Goal: Task Accomplishment & Management: Manage account settings

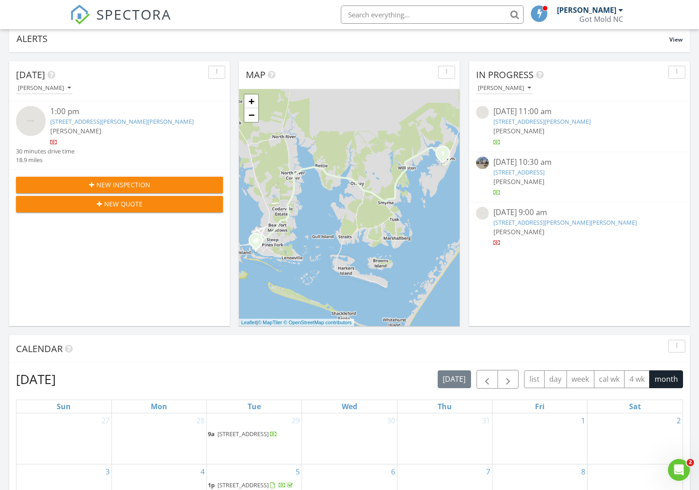
scroll to position [78, 0]
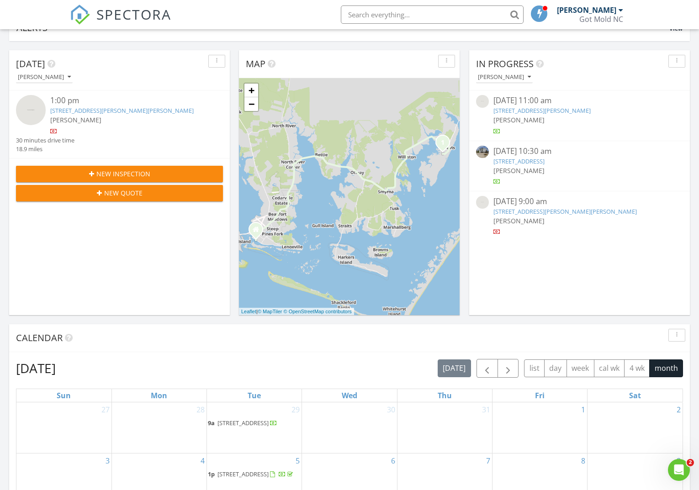
click at [123, 170] on span "New Inspection" at bounding box center [123, 174] width 54 height 10
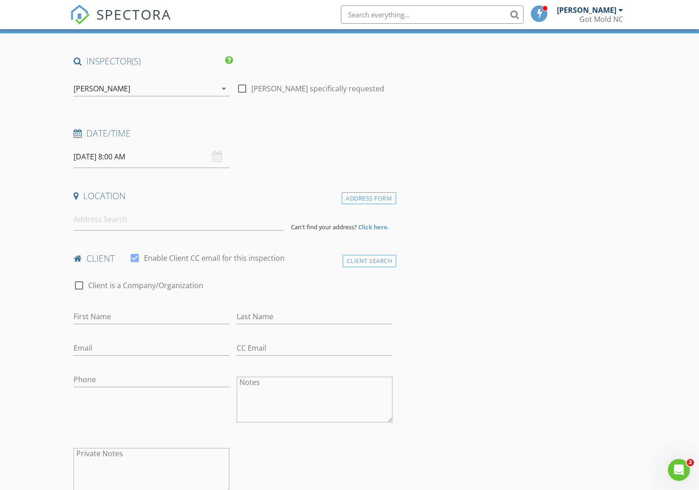
scroll to position [53, 0]
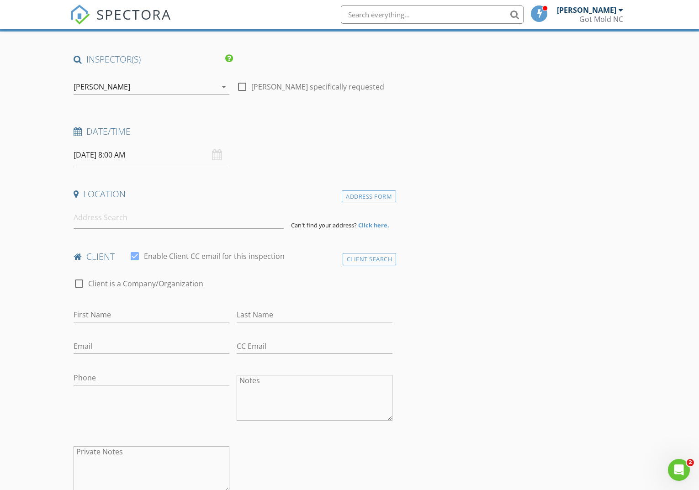
click at [149, 155] on input "08/29/2025 8:00 AM" at bounding box center [152, 155] width 156 height 22
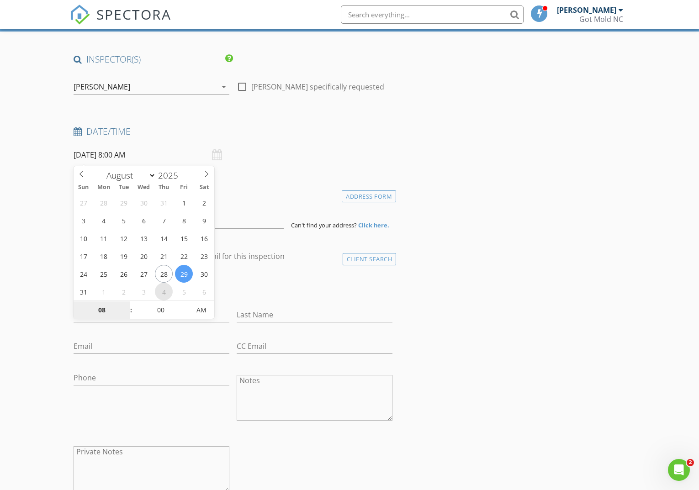
select select "8"
type input "09/04/2025 8:00 AM"
type input "09"
type input "09/04/2025 9:00 AM"
click at [126, 305] on span at bounding box center [126, 305] width 6 height 9
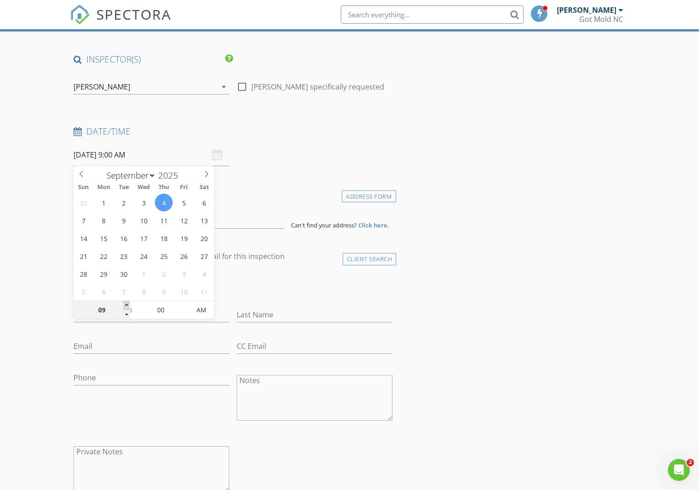
type input "10"
type input "09/04/2025 10:00 AM"
click at [127, 305] on span at bounding box center [126, 305] width 6 height 9
type input "11"
type input "09/04/2025 11:00 AM"
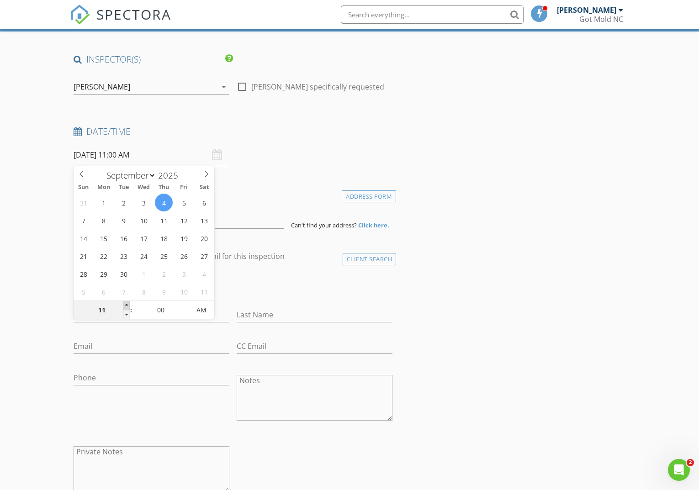
click at [127, 305] on span at bounding box center [126, 305] width 6 height 9
type input "12"
type input "09/04/2025 12:00 PM"
click at [127, 305] on span at bounding box center [126, 305] width 6 height 9
type input "05"
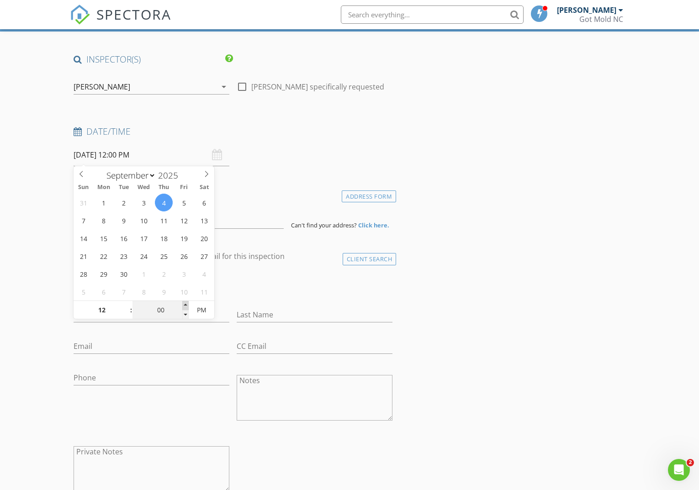
type input "09/04/2025 12:05 PM"
click at [186, 306] on span at bounding box center [185, 305] width 6 height 9
type input "10"
type input "09/04/2025 12:10 PM"
click at [186, 306] on span at bounding box center [185, 305] width 6 height 9
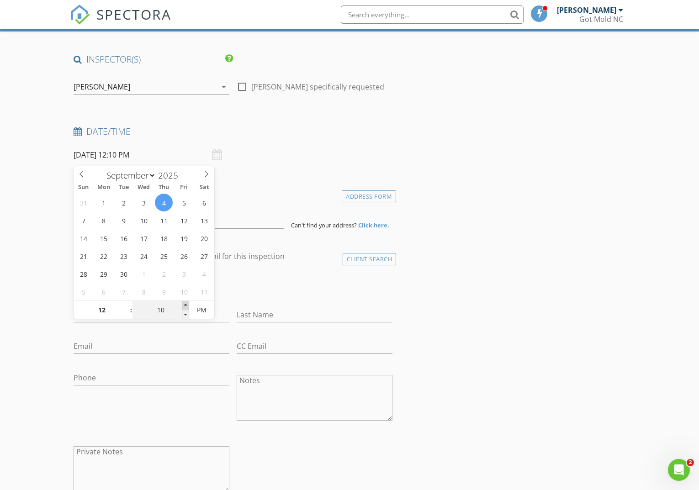
type input "15"
type input "09/04/2025 12:15 PM"
click at [185, 306] on span at bounding box center [185, 305] width 6 height 9
type input "20"
type input "09/04/2025 12:20 PM"
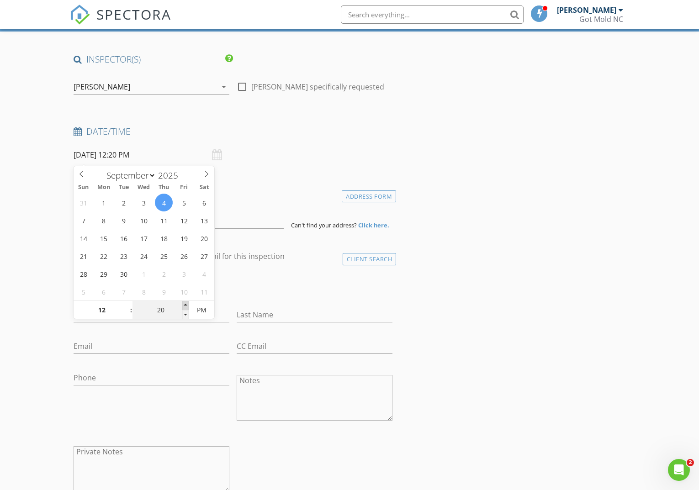
click at [185, 306] on span at bounding box center [185, 305] width 6 height 9
type input "25"
type input "09/04/2025 12:25 PM"
click at [185, 306] on span at bounding box center [185, 305] width 6 height 9
type input "30"
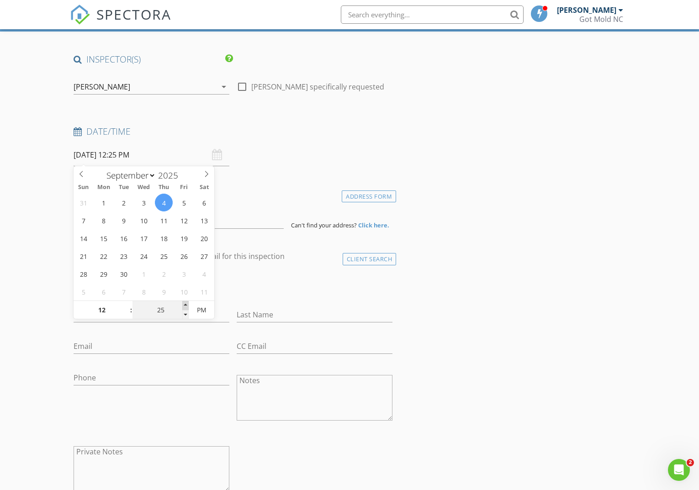
type input "09/04/2025 12:30 PM"
click at [185, 306] on span at bounding box center [185, 305] width 6 height 9
drag, startPoint x: 272, startPoint y: 167, endPoint x: 224, endPoint y: 197, distance: 56.5
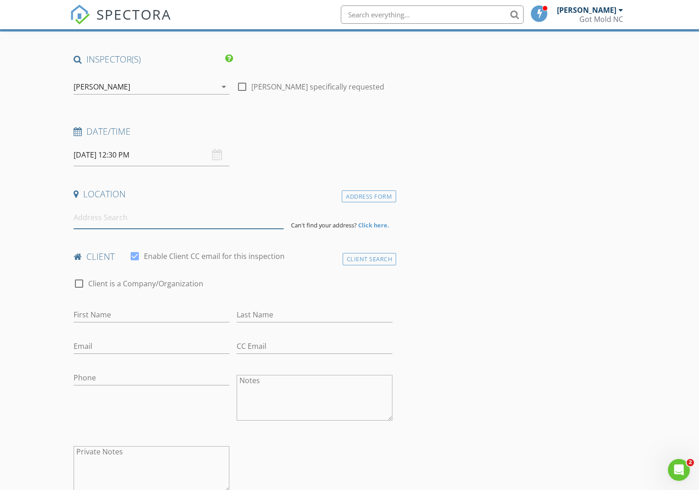
click at [175, 222] on input at bounding box center [179, 217] width 210 height 22
type input "153 Connie Lane, Beaufort, NC, USA"
drag, startPoint x: 170, startPoint y: 234, endPoint x: 211, endPoint y: 226, distance: 41.8
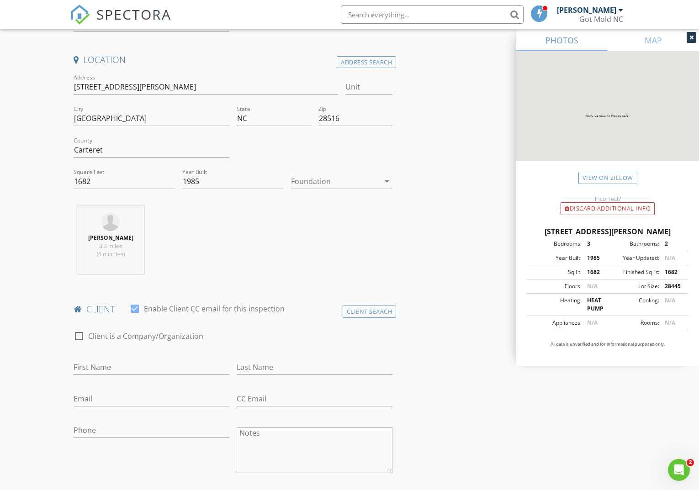
scroll to position [188, 0]
type input "Becky"
type input "Stokes"
type input "[EMAIL_ADDRESS][DOMAIN_NAME]"
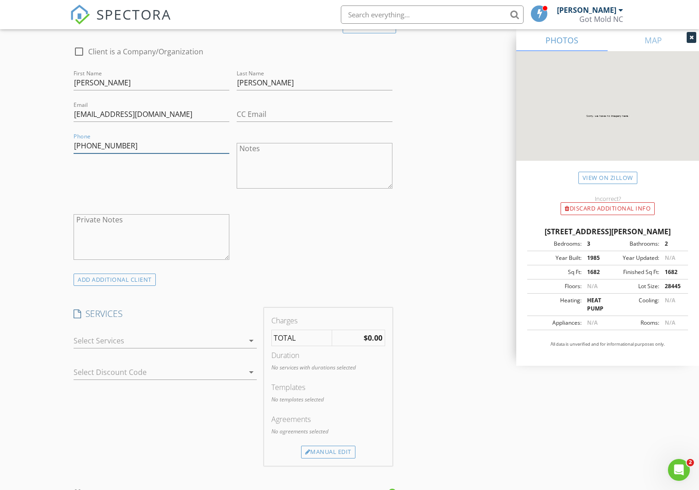
scroll to position [473, 0]
type input "[PHONE_NUMBER]"
click at [206, 332] on div at bounding box center [159, 339] width 170 height 15
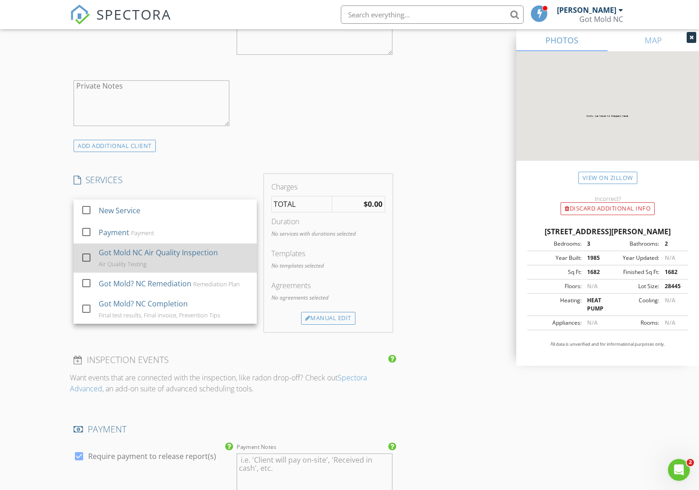
scroll to position [606, 0]
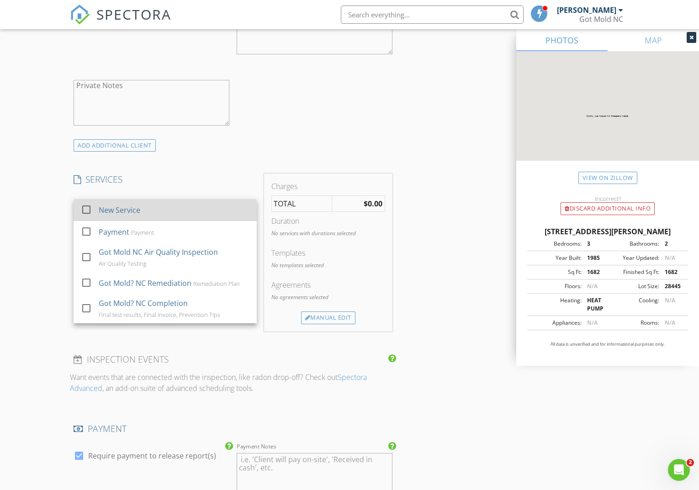
click at [89, 211] on div at bounding box center [87, 210] width 16 height 16
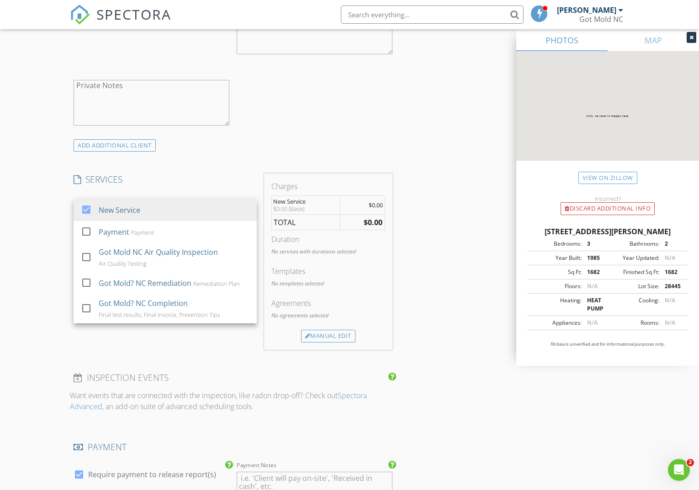
click at [193, 175] on h4 "SERVICES" at bounding box center [165, 180] width 183 height 12
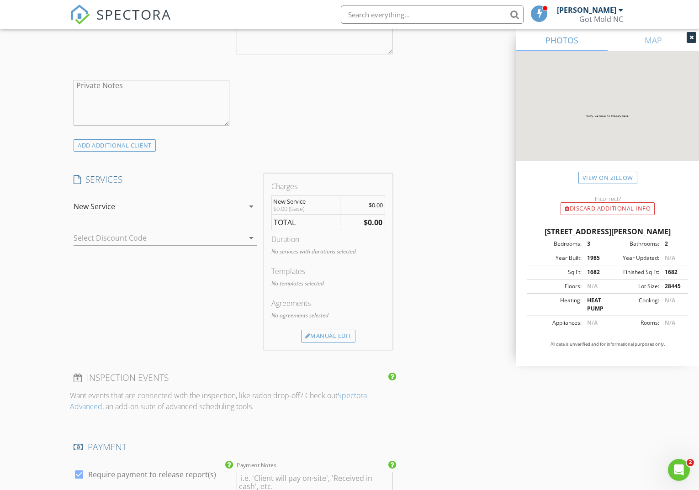
click at [133, 203] on div "New Service" at bounding box center [159, 206] width 170 height 15
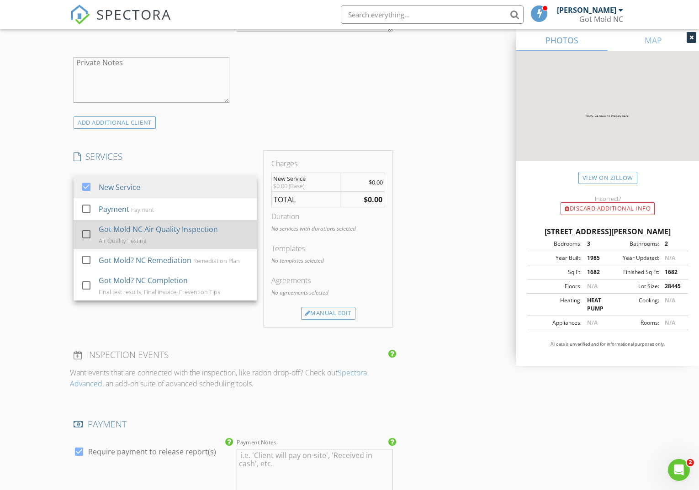
scroll to position [629, 0]
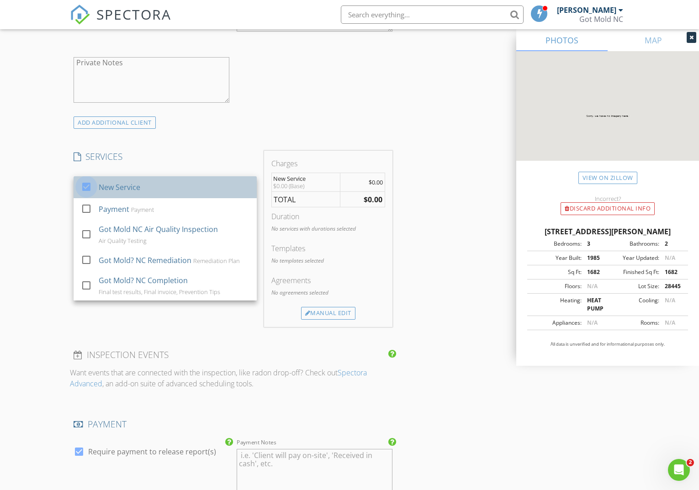
click at [89, 187] on div at bounding box center [87, 187] width 16 height 16
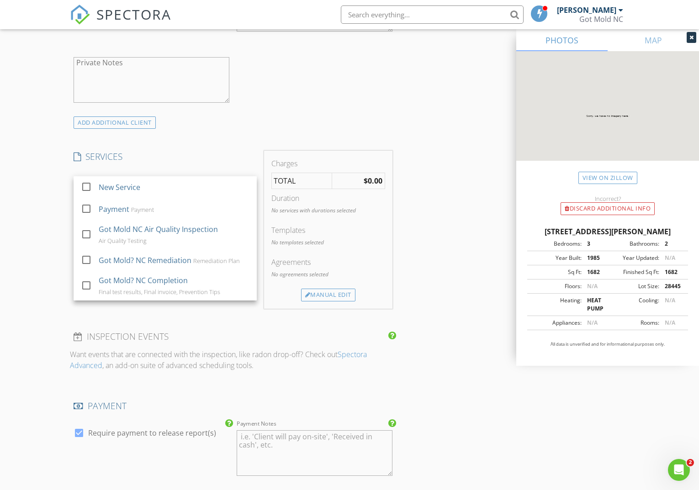
click at [183, 145] on div "INSPECTOR(S) check_box J.W. Parker PRIMARY J.W. Parker arrow_drop_down check_bo…" at bounding box center [233, 199] width 326 height 1444
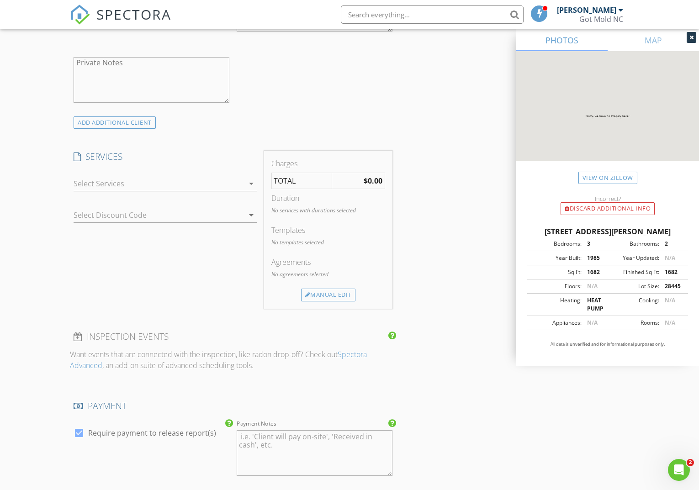
click at [180, 182] on div at bounding box center [159, 183] width 170 height 15
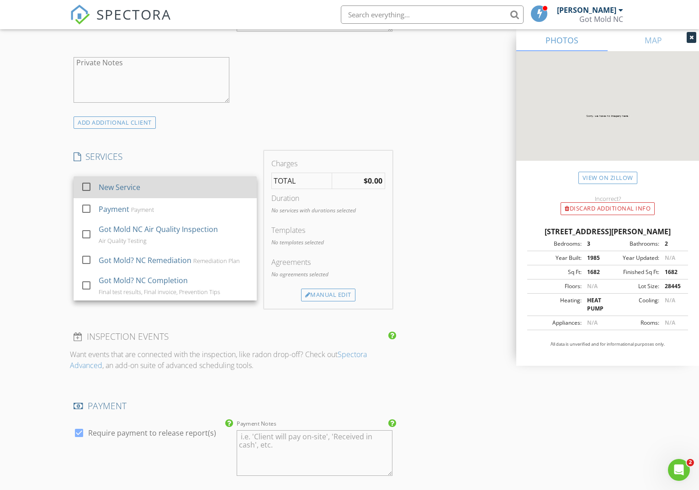
click at [85, 186] on div at bounding box center [87, 187] width 16 height 16
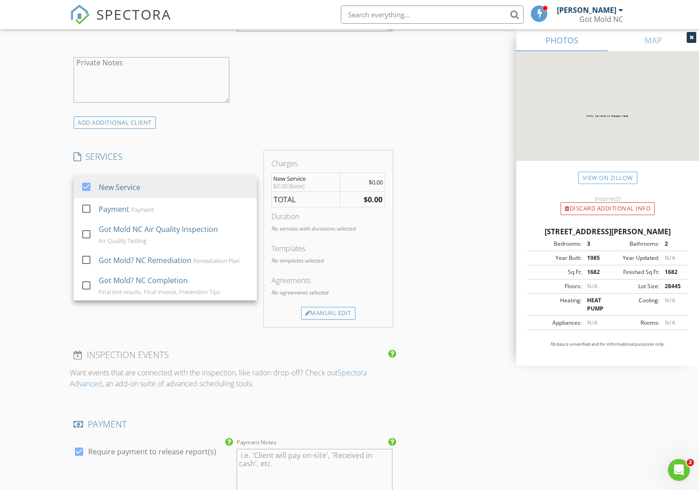
click at [362, 129] on div "INSPECTOR(S) check_box J.W. Parker PRIMARY J.W. Parker arrow_drop_down check_bo…" at bounding box center [233, 208] width 326 height 1463
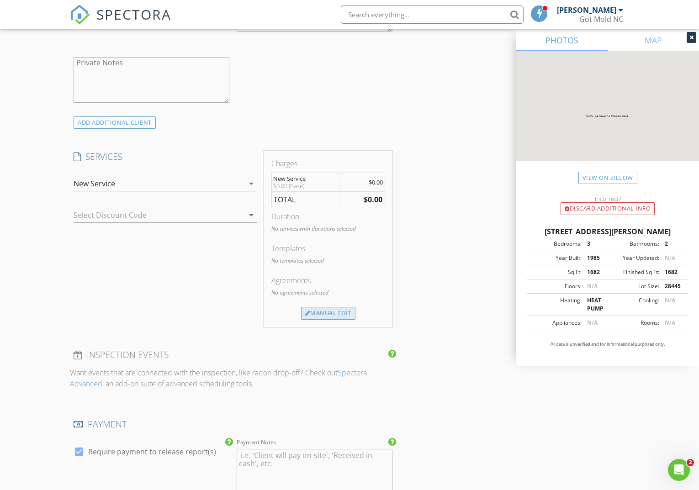
click at [323, 311] on div "Manual Edit" at bounding box center [328, 313] width 54 height 13
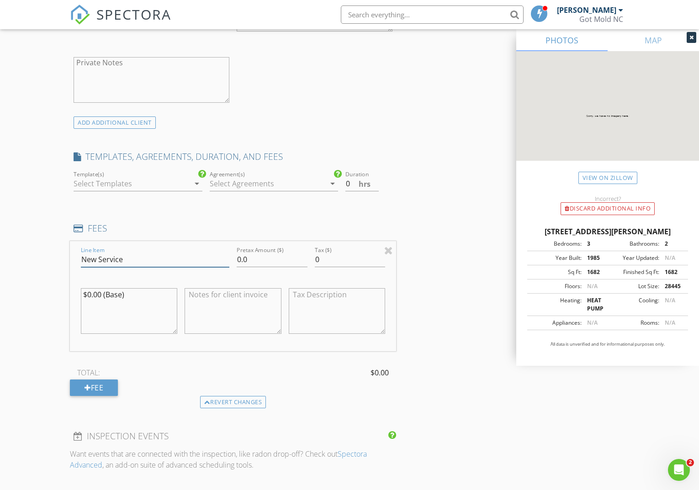
drag, startPoint x: 136, startPoint y: 259, endPoint x: 55, endPoint y: 259, distance: 80.4
type input "Consulation"
type input "75"
click at [101, 293] on textarea "$0.00 (Base)" at bounding box center [129, 311] width 96 height 46
click at [91, 293] on textarea "$0.00 (Base)" at bounding box center [129, 311] width 96 height 46
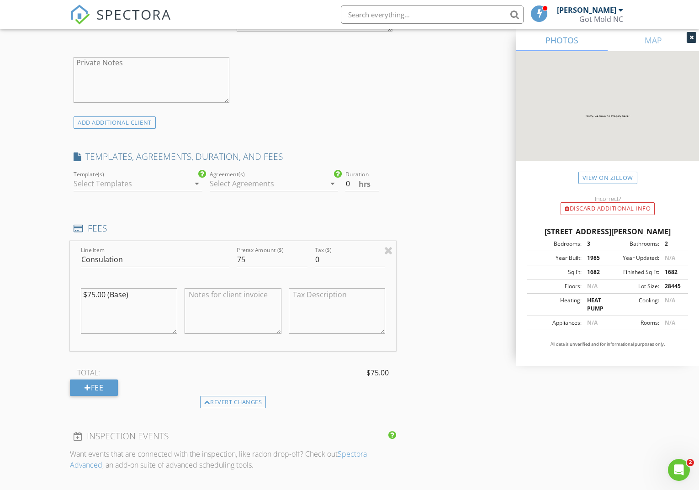
click at [160, 294] on textarea "$75.00 (Base)" at bounding box center [129, 311] width 96 height 46
type textarea "$75.00 (Base)"
click at [105, 258] on input "Consulation" at bounding box center [155, 259] width 148 height 15
click at [160, 260] on input "Consultation" at bounding box center [155, 259] width 148 height 15
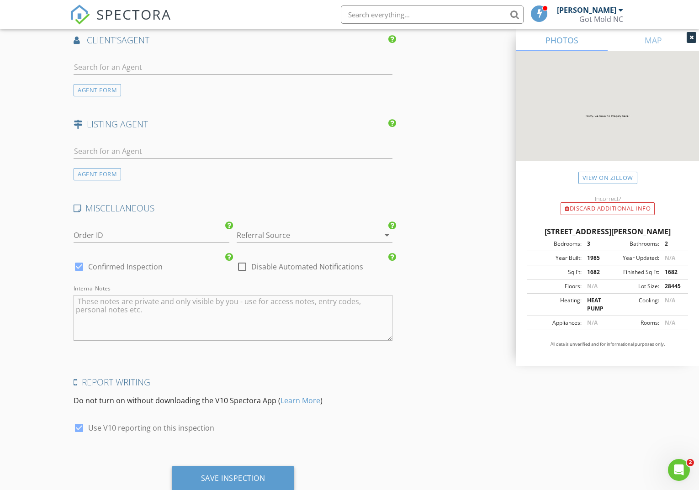
scroll to position [1231, 0]
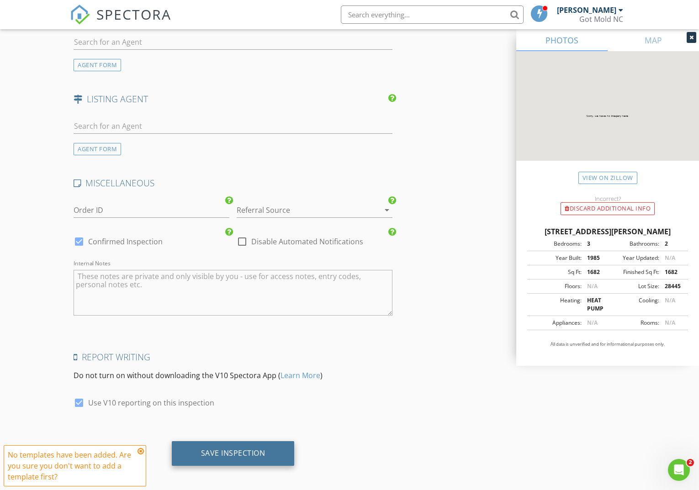
type input "Consultation"
click at [233, 449] on div "Save Inspection" at bounding box center [233, 453] width 64 height 9
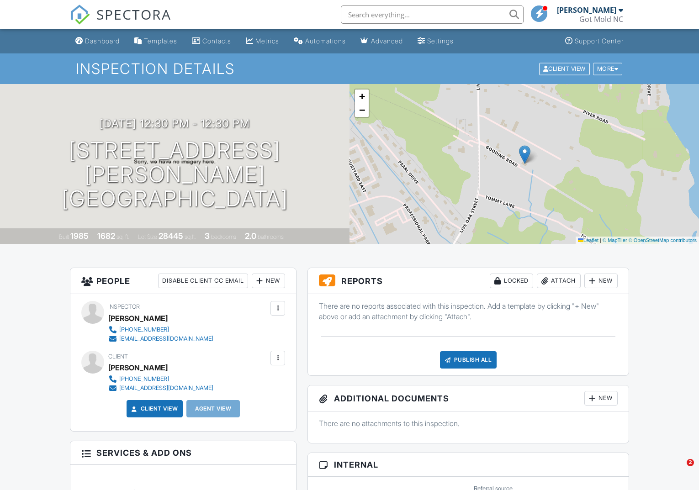
drag, startPoint x: 447, startPoint y: 41, endPoint x: 456, endPoint y: 42, distance: 8.7
click at [447, 41] on div "Settings" at bounding box center [440, 41] width 26 height 8
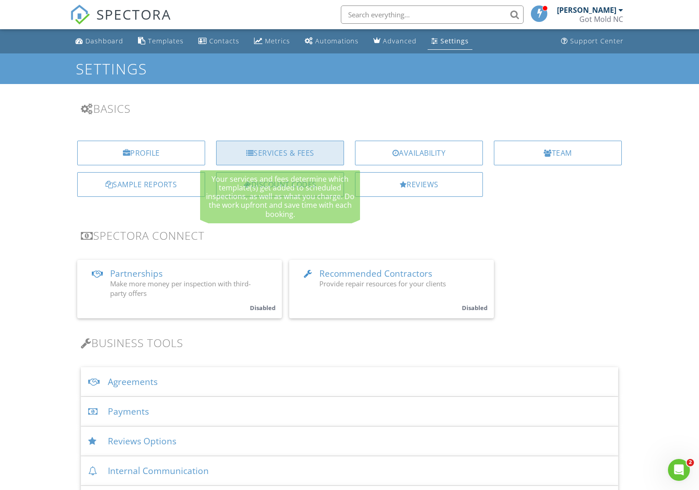
scroll to position [0, 0]
click at [287, 152] on div "Services & Fees" at bounding box center [280, 153] width 128 height 25
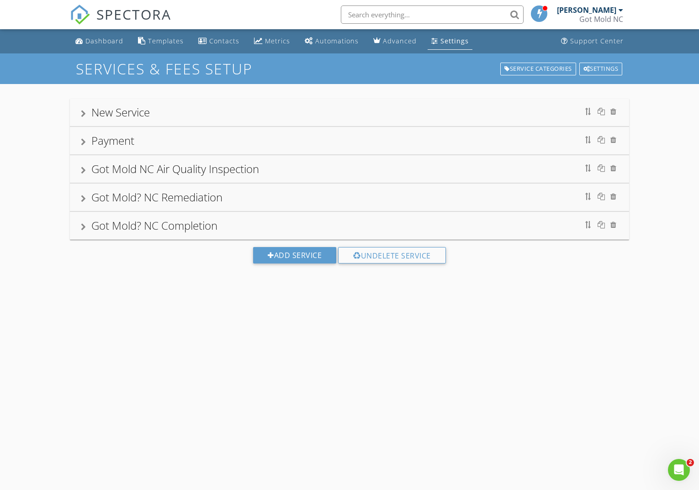
click at [114, 141] on div "Payment" at bounding box center [112, 140] width 43 height 15
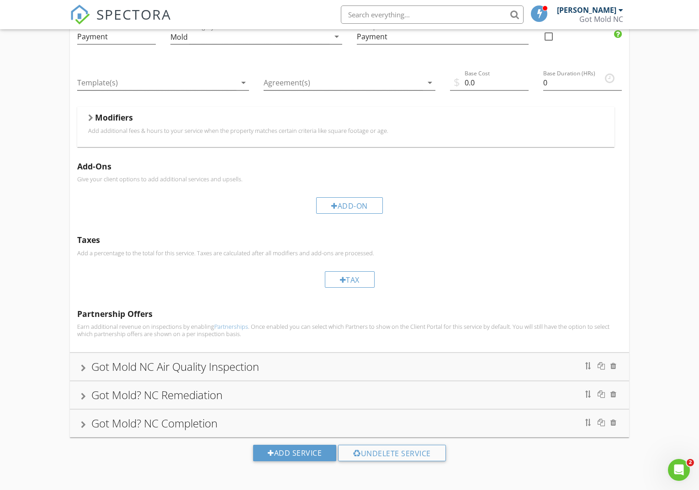
scroll to position [140, 0]
click at [295, 455] on div "Add Service" at bounding box center [294, 453] width 83 height 16
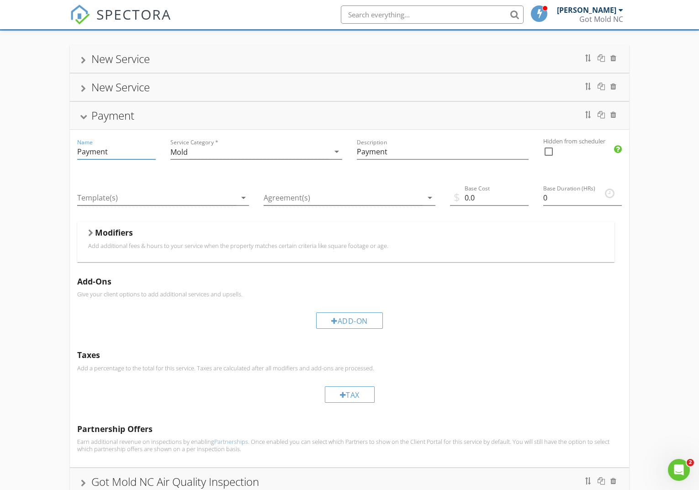
drag, startPoint x: 118, startPoint y: 153, endPoint x: 73, endPoint y: 154, distance: 44.8
click at [69, 153] on div "New Service New Service Payment Name Payment Service Category * Mold arrow_drop…" at bounding box center [349, 318] width 699 height 575
click at [111, 80] on div "New Service" at bounding box center [120, 86] width 58 height 15
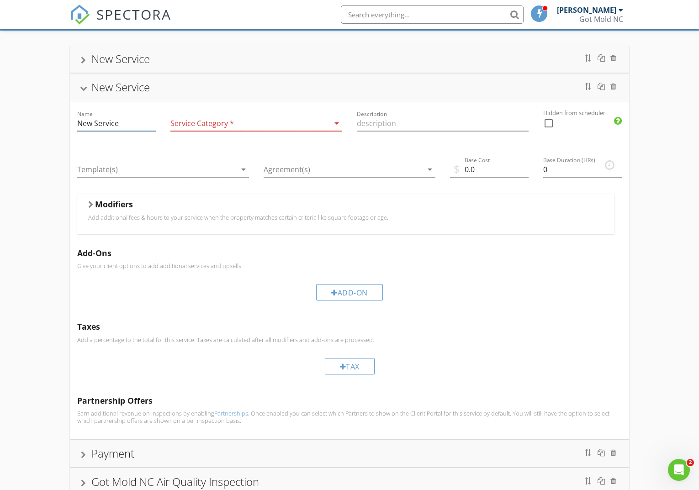
click at [130, 122] on input "New Service" at bounding box center [116, 123] width 79 height 15
drag, startPoint x: 105, startPoint y: 121, endPoint x: 37, endPoint y: 119, distance: 67.2
click at [37, 119] on div "New Service New Service Name New Service Service Category * arrow_drop_down Des…" at bounding box center [349, 318] width 699 height 575
type input "Consultation"
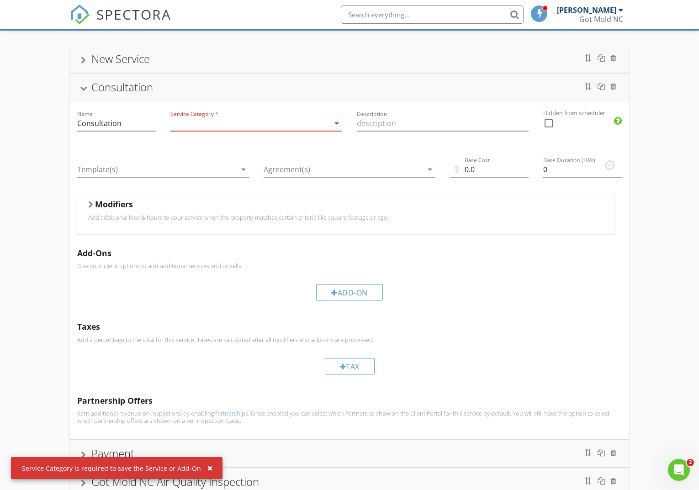
click at [262, 125] on div at bounding box center [249, 123] width 159 height 15
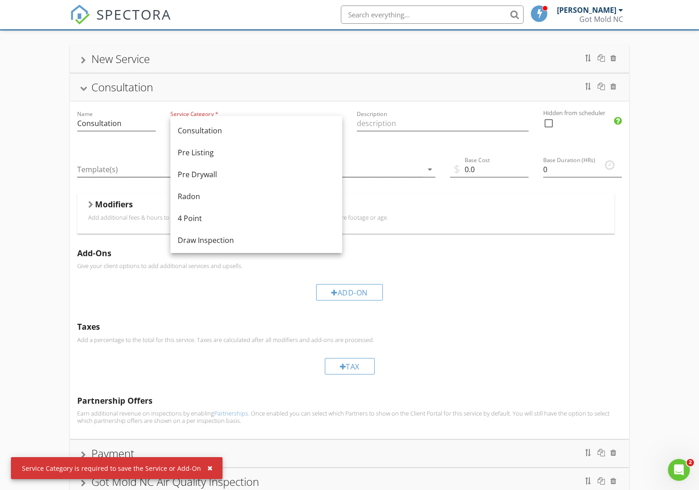
click at [209, 136] on div "Consultation" at bounding box center [256, 131] width 157 height 22
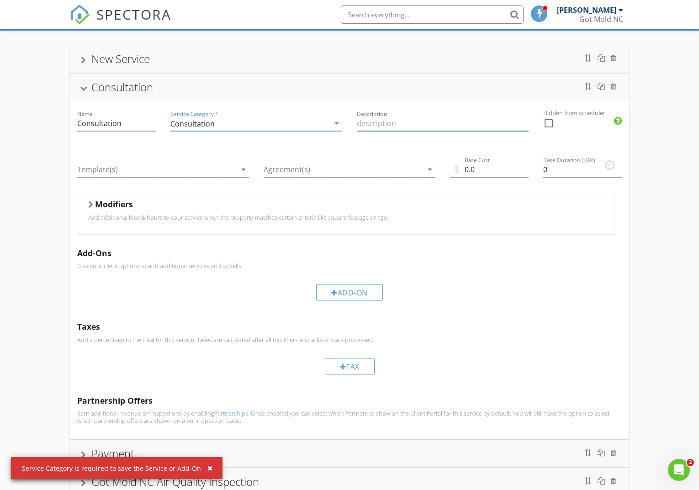
click at [402, 126] on input "Description" at bounding box center [443, 123] width 172 height 15
type input "Consultation"
click at [467, 169] on input "0.0" at bounding box center [489, 169] width 79 height 15
type input "150.0"
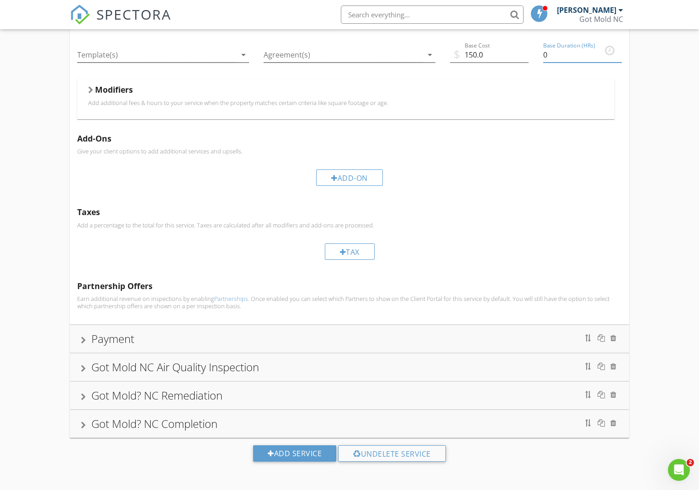
scroll to position [148, 0]
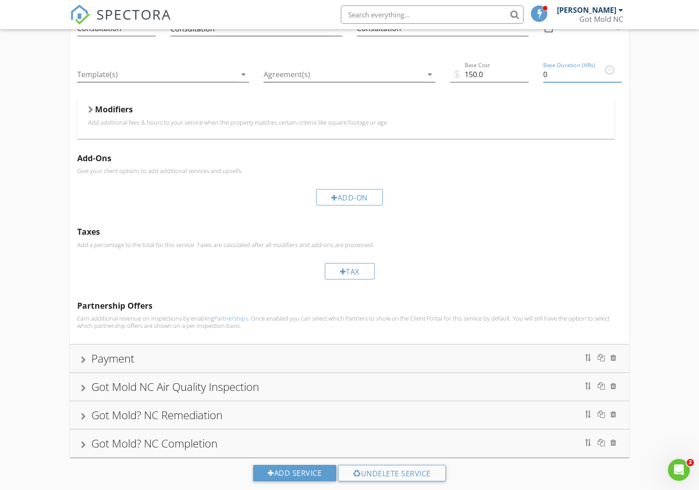
click at [45, 232] on div "New Service Consultation Name Consultation Service Category * Consultation arro…" at bounding box center [349, 223] width 699 height 575
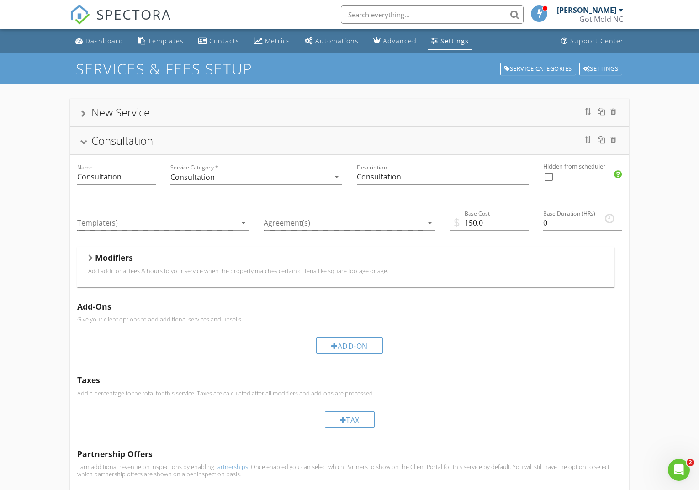
scroll to position [0, 0]
drag, startPoint x: 41, startPoint y: 198, endPoint x: 48, endPoint y: 196, distance: 7.8
click at [42, 198] on div "New Service Consultation Name Consultation Service Category * Consultation arro…" at bounding box center [349, 371] width 699 height 575
click at [113, 13] on span "SPECTORA" at bounding box center [133, 14] width 75 height 19
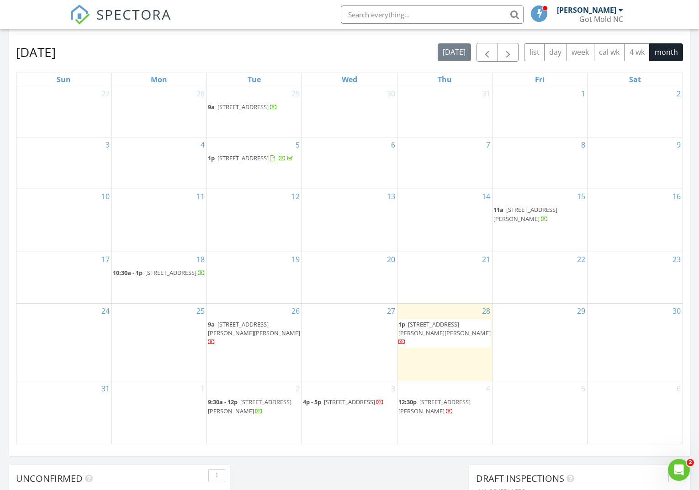
scroll to position [395, 0]
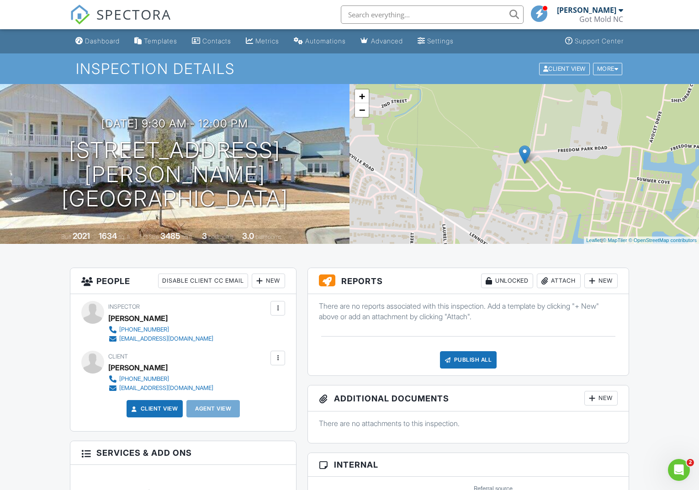
click at [110, 10] on span "SPECTORA" at bounding box center [133, 14] width 75 height 19
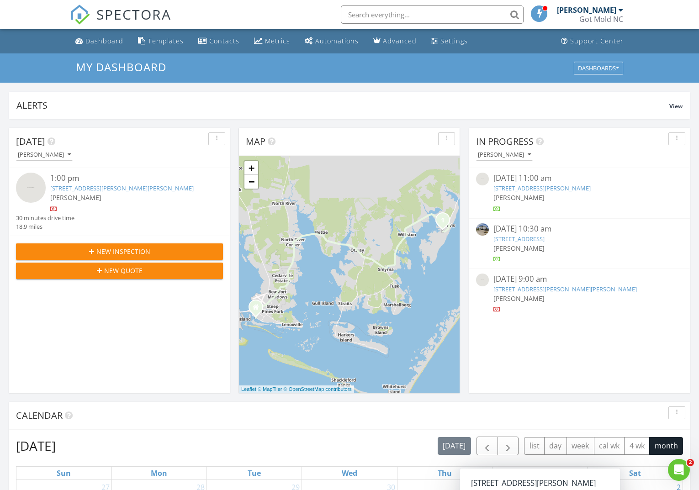
click at [624, 11] on link "[PERSON_NAME] Got Mold NC" at bounding box center [591, 14] width 69 height 29
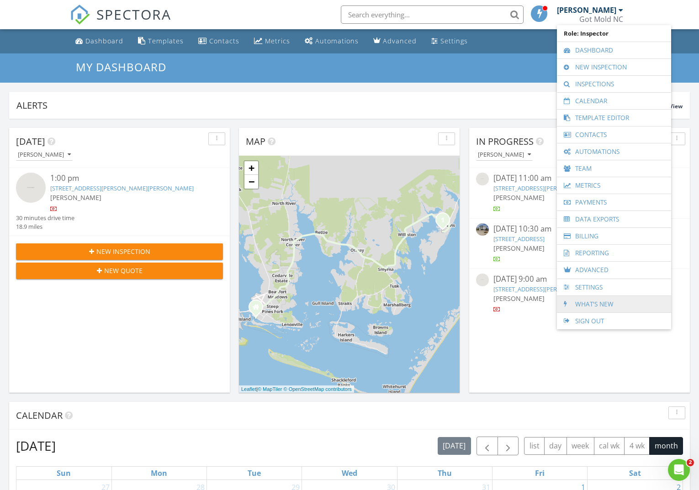
drag, startPoint x: 608, startPoint y: 322, endPoint x: 618, endPoint y: 312, distance: 14.9
click at [608, 322] on link "Sign Out" at bounding box center [613, 321] width 105 height 16
